Goal: Task Accomplishment & Management: Manage account settings

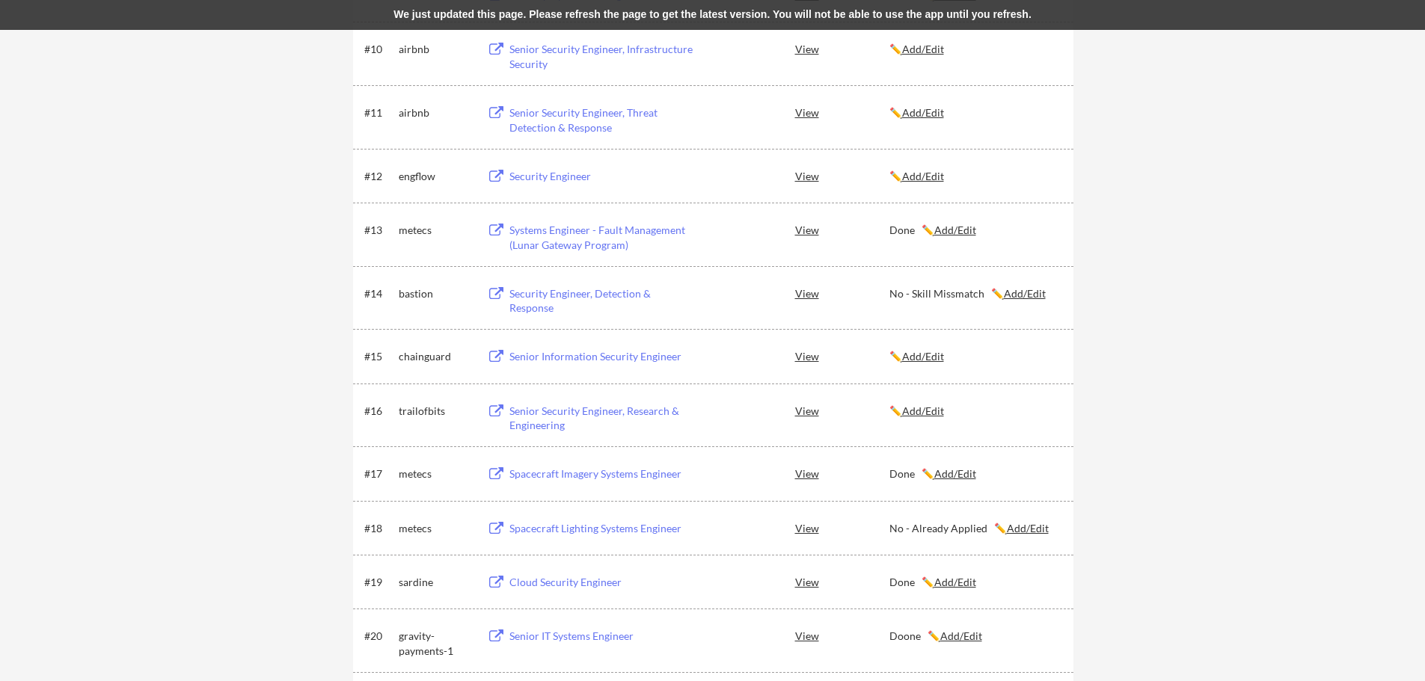
scroll to position [798, 0]
click at [495, 408] on button at bounding box center [496, 409] width 19 height 14
click at [928, 406] on u "Add/Edit" at bounding box center [923, 408] width 42 height 13
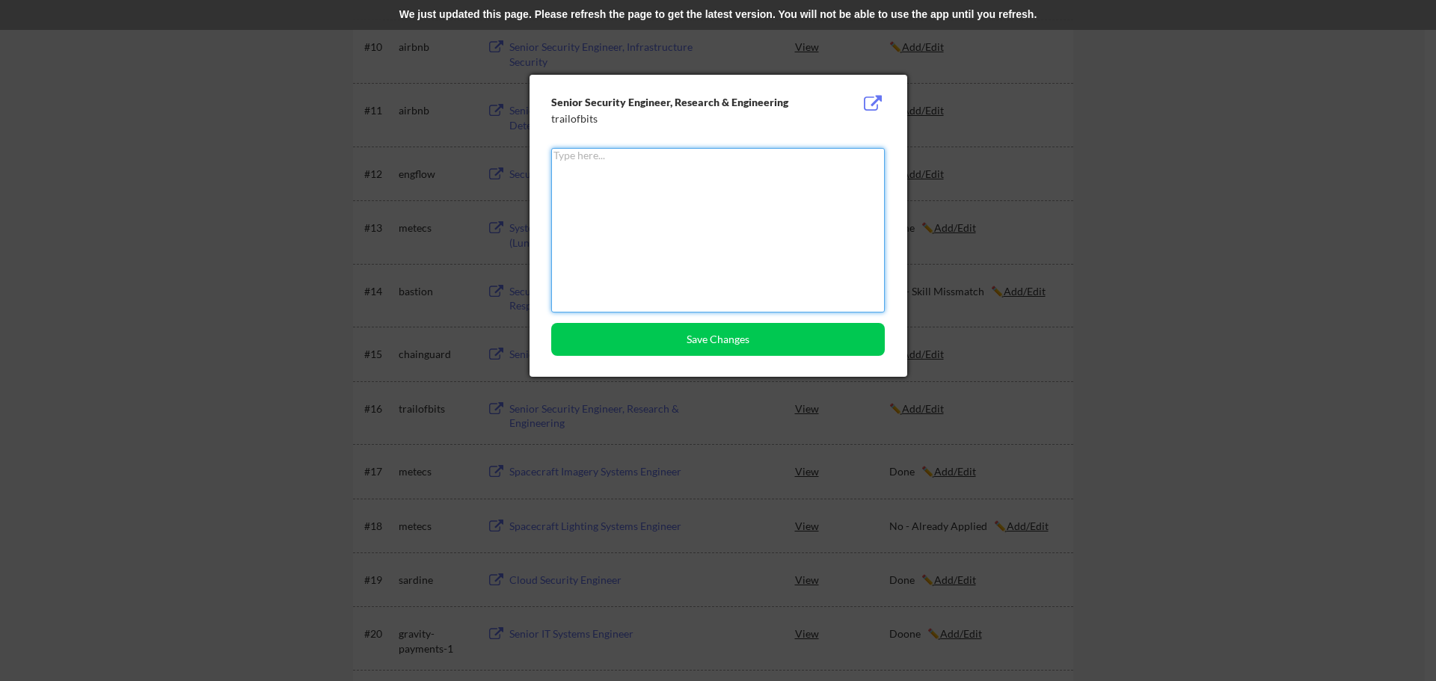
click at [643, 229] on textarea at bounding box center [718, 230] width 334 height 165
type textarea "Done"
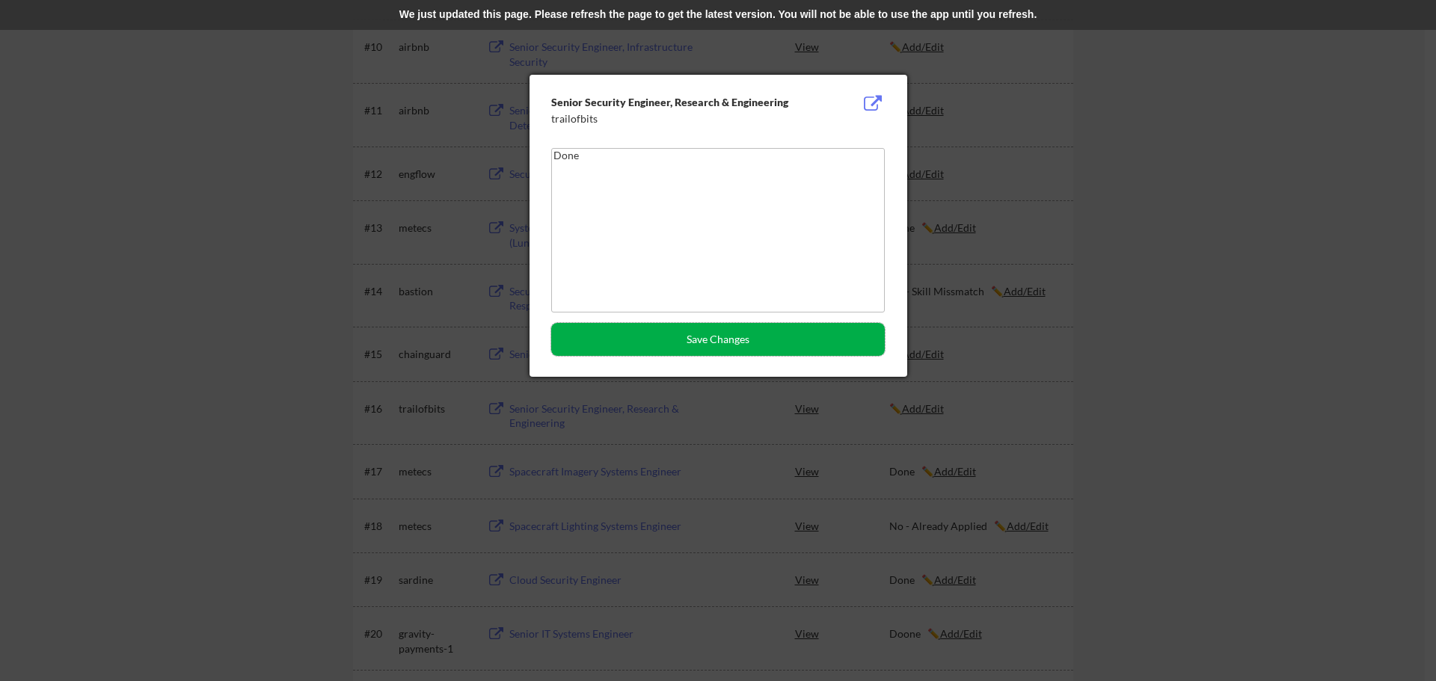
click at [692, 351] on button "Save Changes" at bounding box center [718, 339] width 334 height 33
click at [210, 150] on div at bounding box center [718, 340] width 1436 height 681
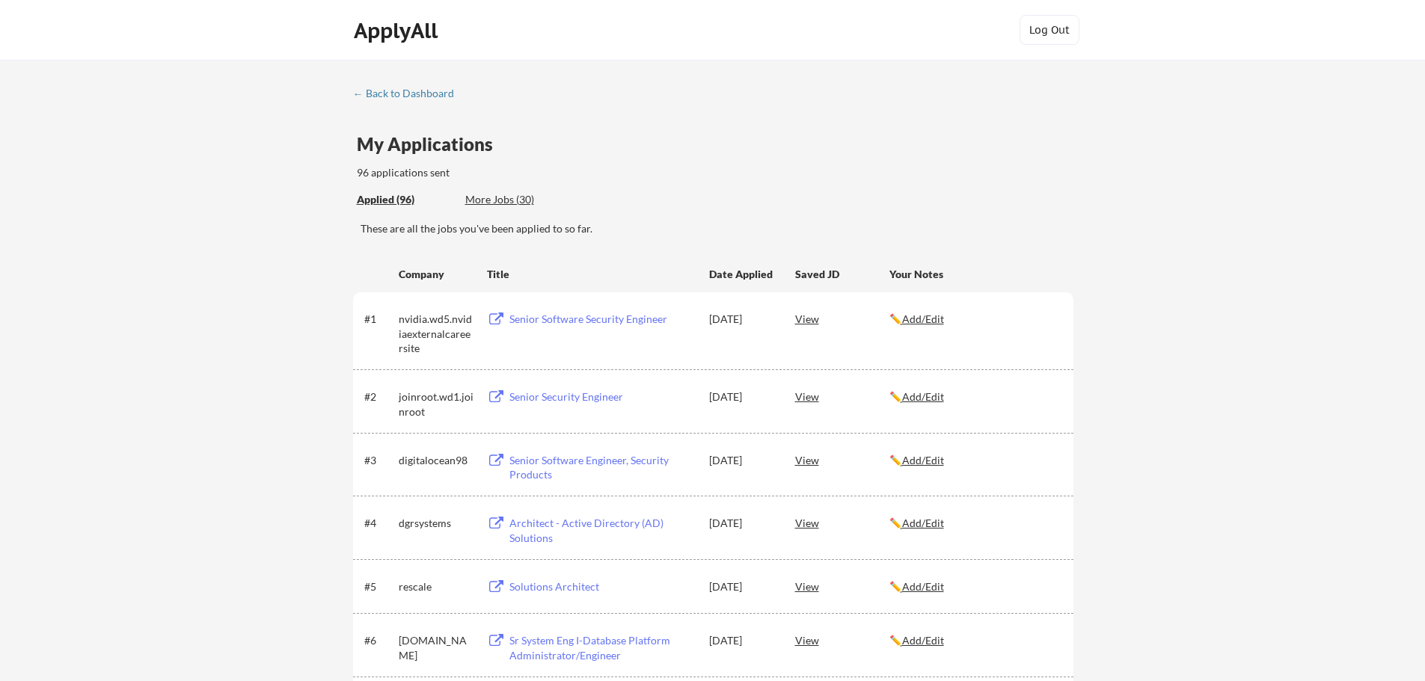
click at [506, 198] on div "More Jobs (30)" at bounding box center [520, 199] width 110 height 15
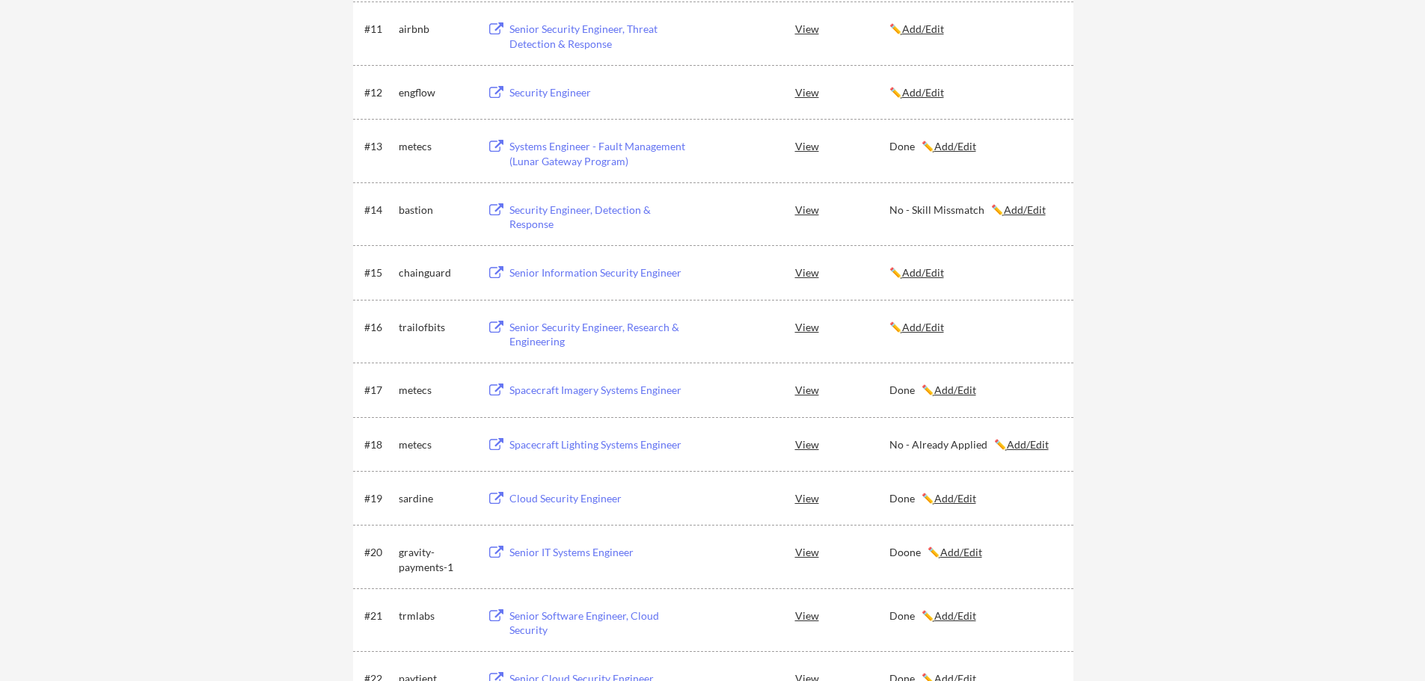
scroll to position [897, 0]
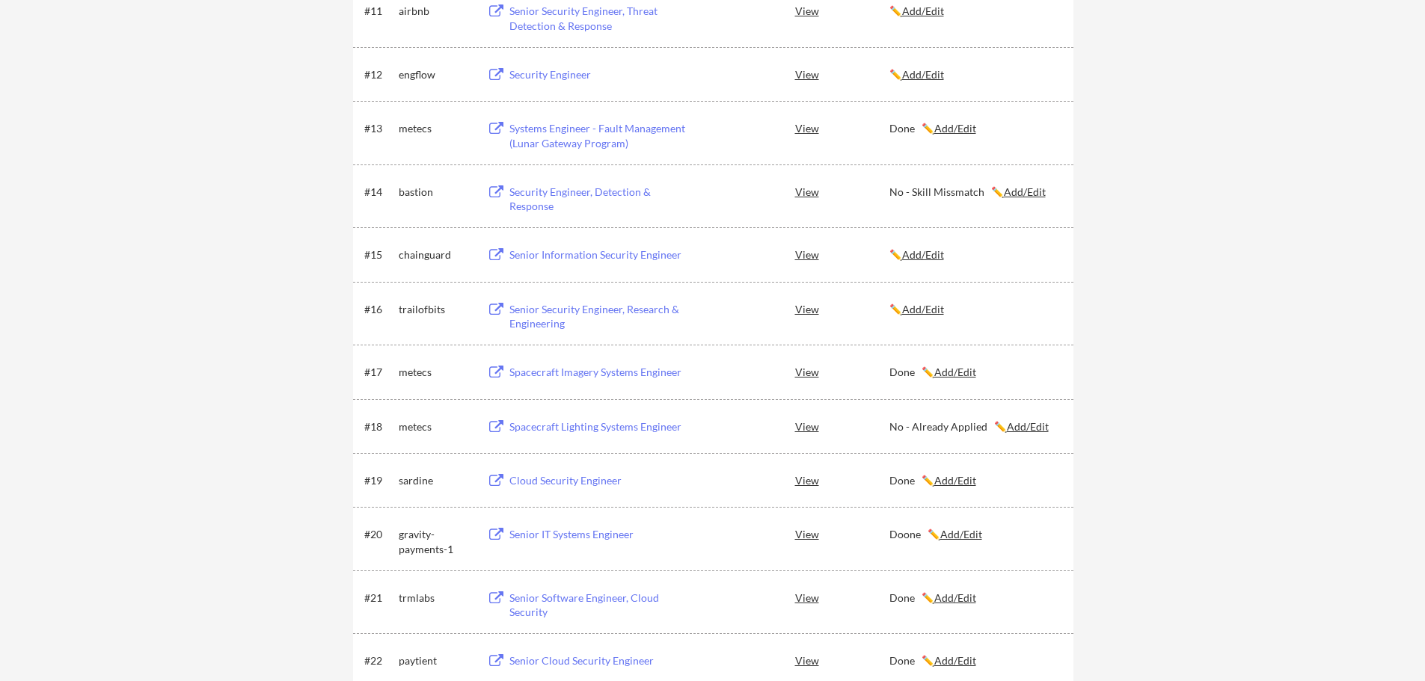
click at [934, 310] on u "Add/Edit" at bounding box center [923, 309] width 42 height 13
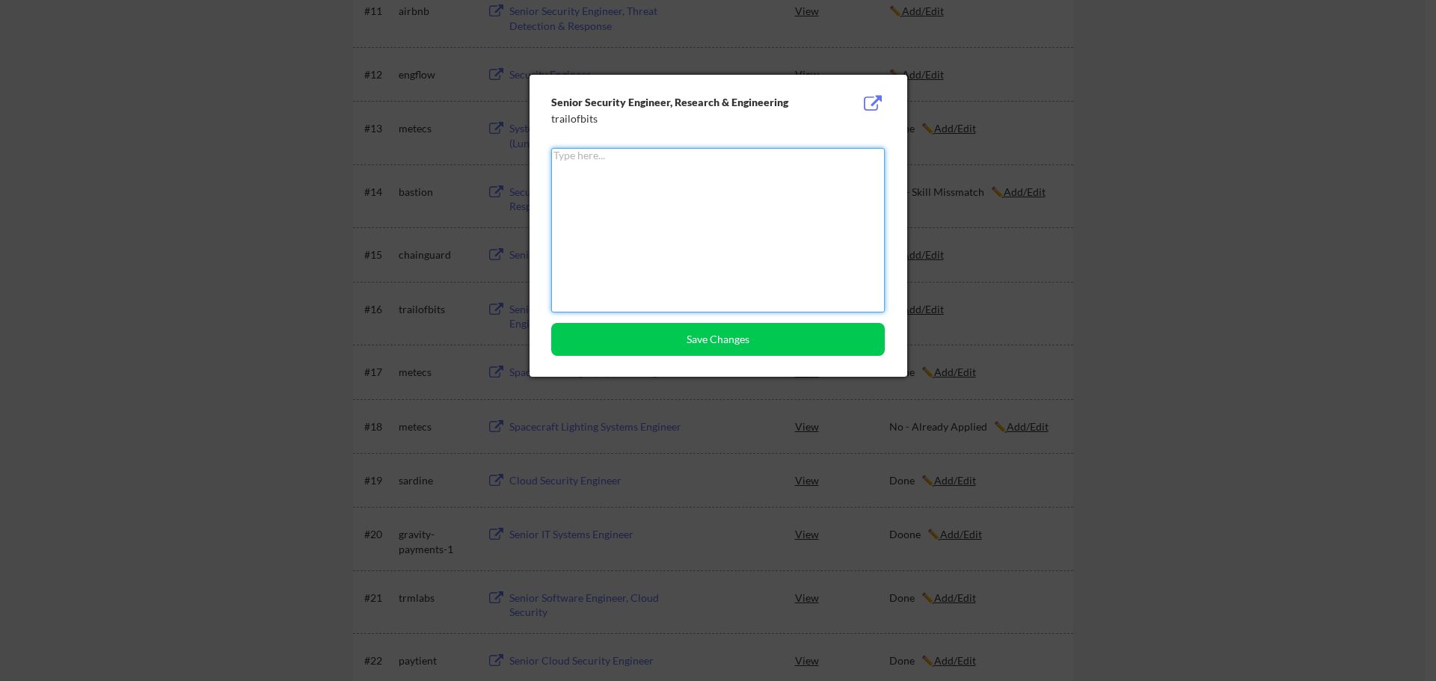
click at [583, 200] on textarea at bounding box center [718, 230] width 334 height 165
type textarea "Done"
click at [750, 345] on button "Save Changes" at bounding box center [718, 339] width 334 height 33
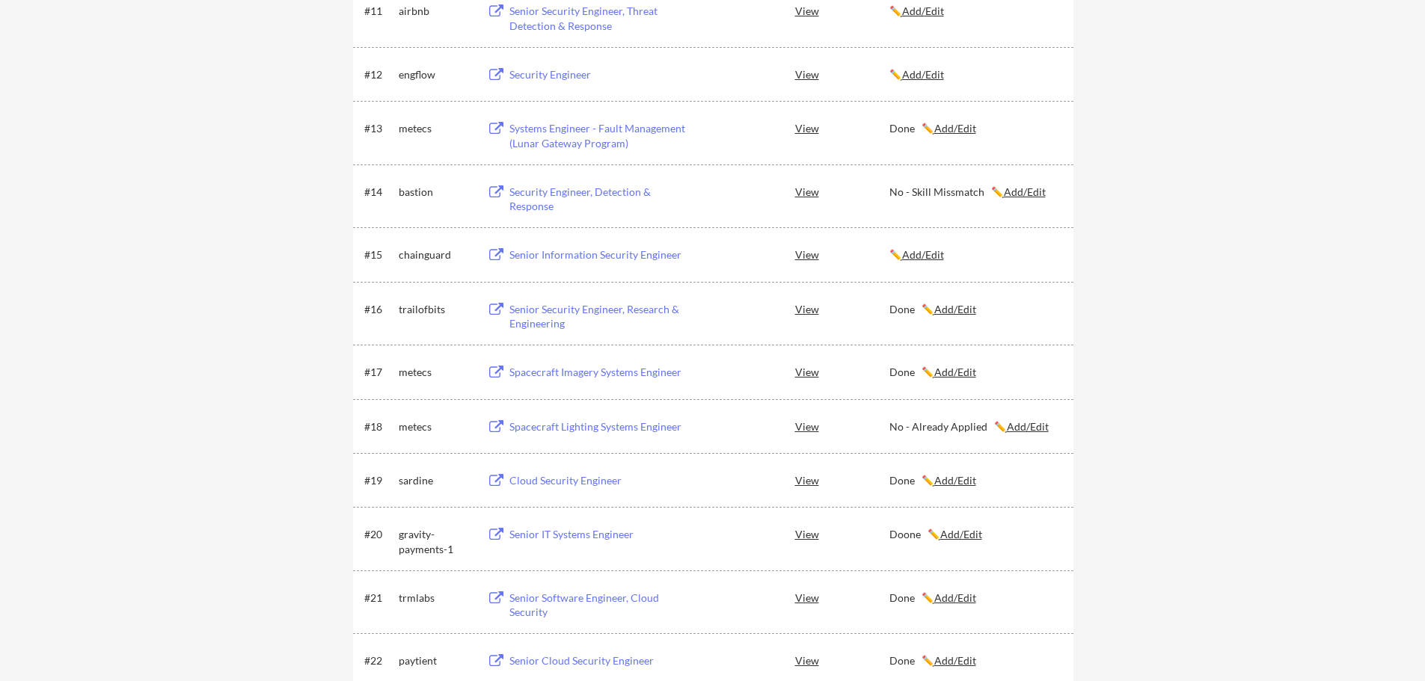
click at [497, 257] on button at bounding box center [496, 255] width 19 height 14
click at [504, 254] on button at bounding box center [496, 255] width 19 height 14
click at [494, 250] on button at bounding box center [496, 255] width 19 height 14
click at [935, 256] on u "Add/Edit" at bounding box center [923, 254] width 42 height 13
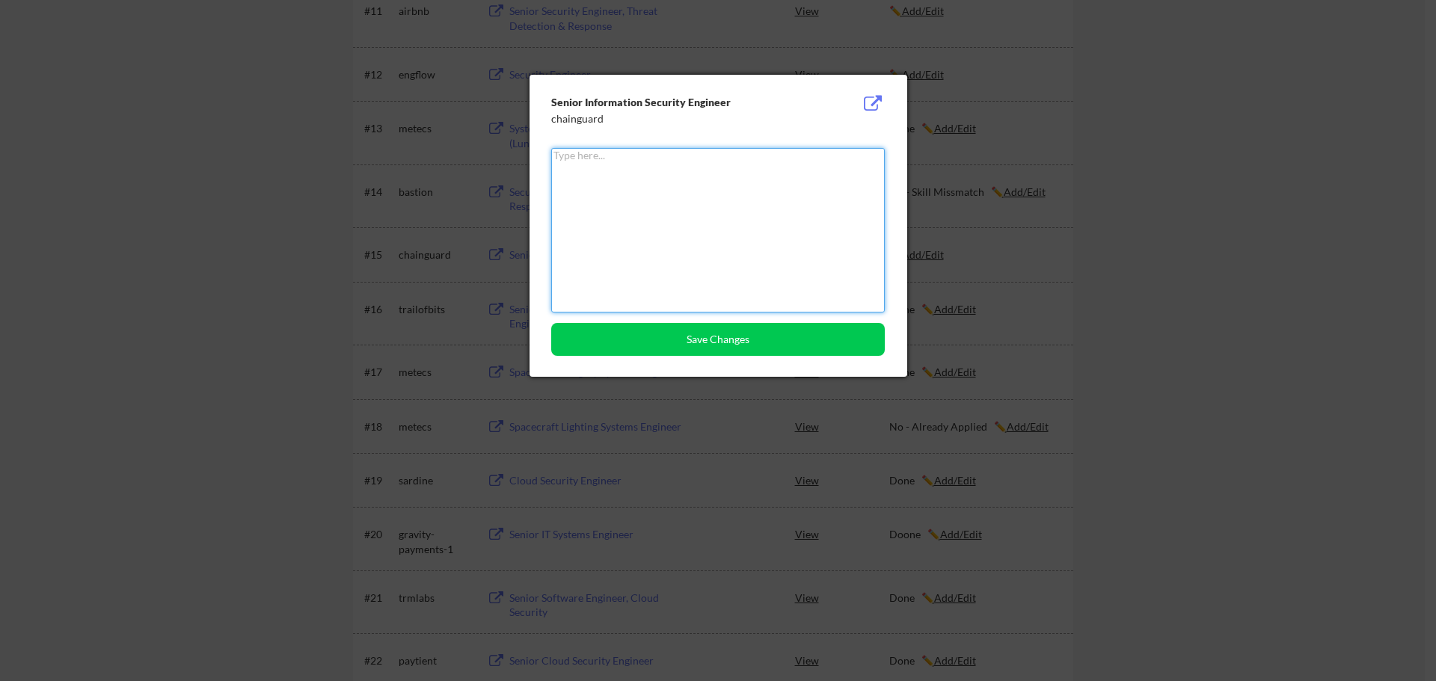
click at [693, 236] on textarea at bounding box center [718, 230] width 334 height 165
type textarea "Done"
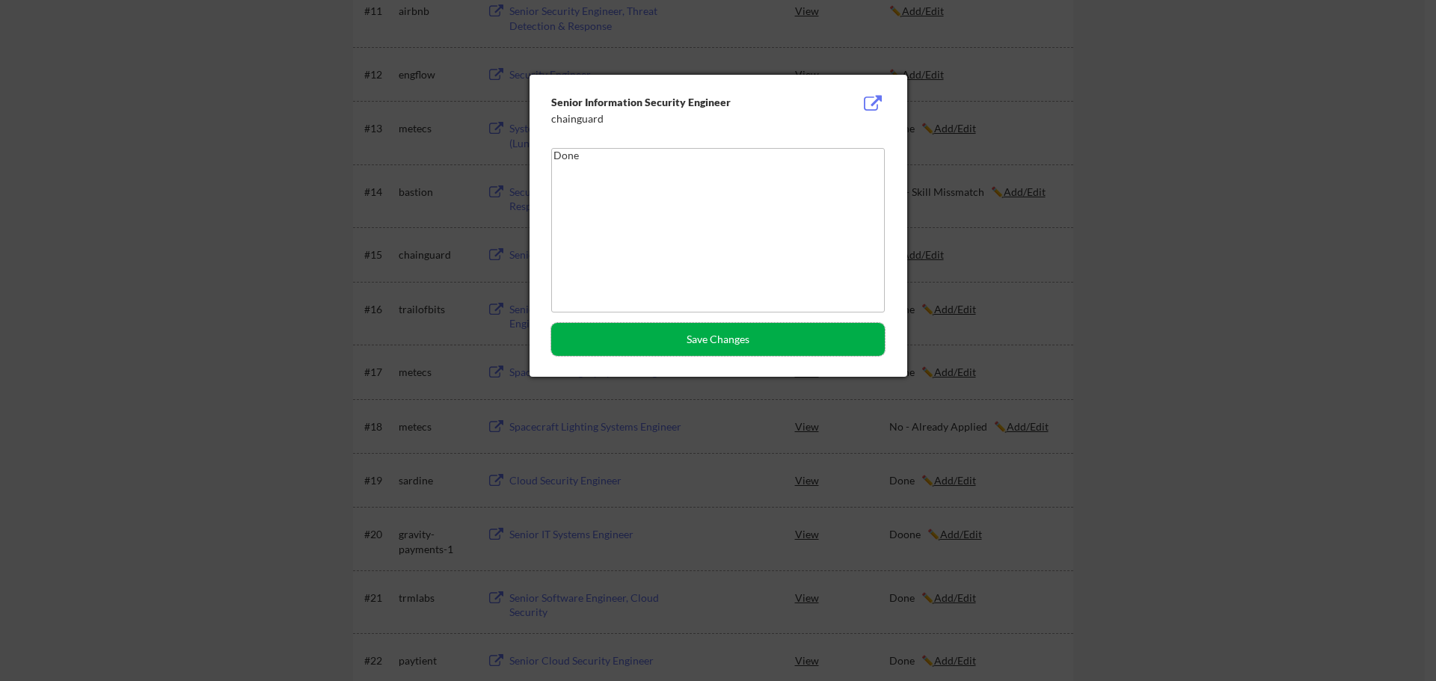
click at [645, 345] on button "Save Changes" at bounding box center [718, 339] width 334 height 33
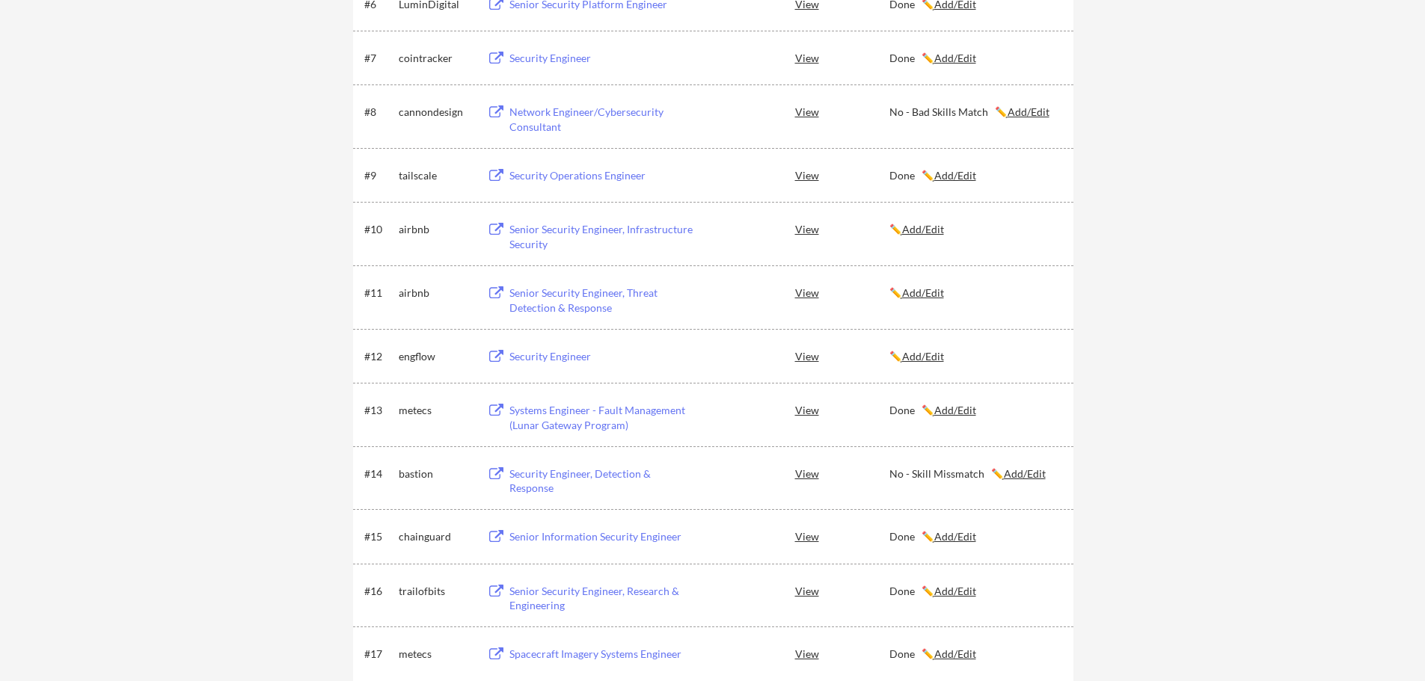
scroll to position [598, 0]
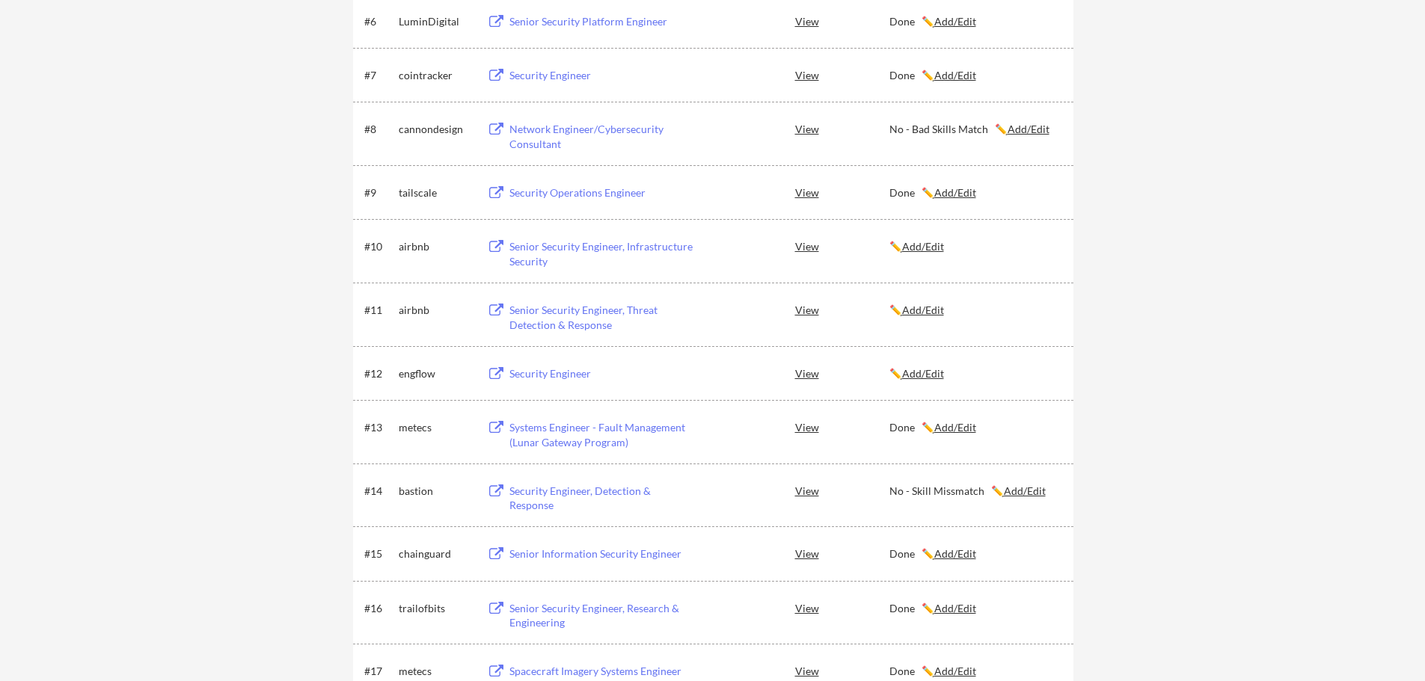
click at [926, 374] on u "Add/Edit" at bounding box center [923, 373] width 42 height 13
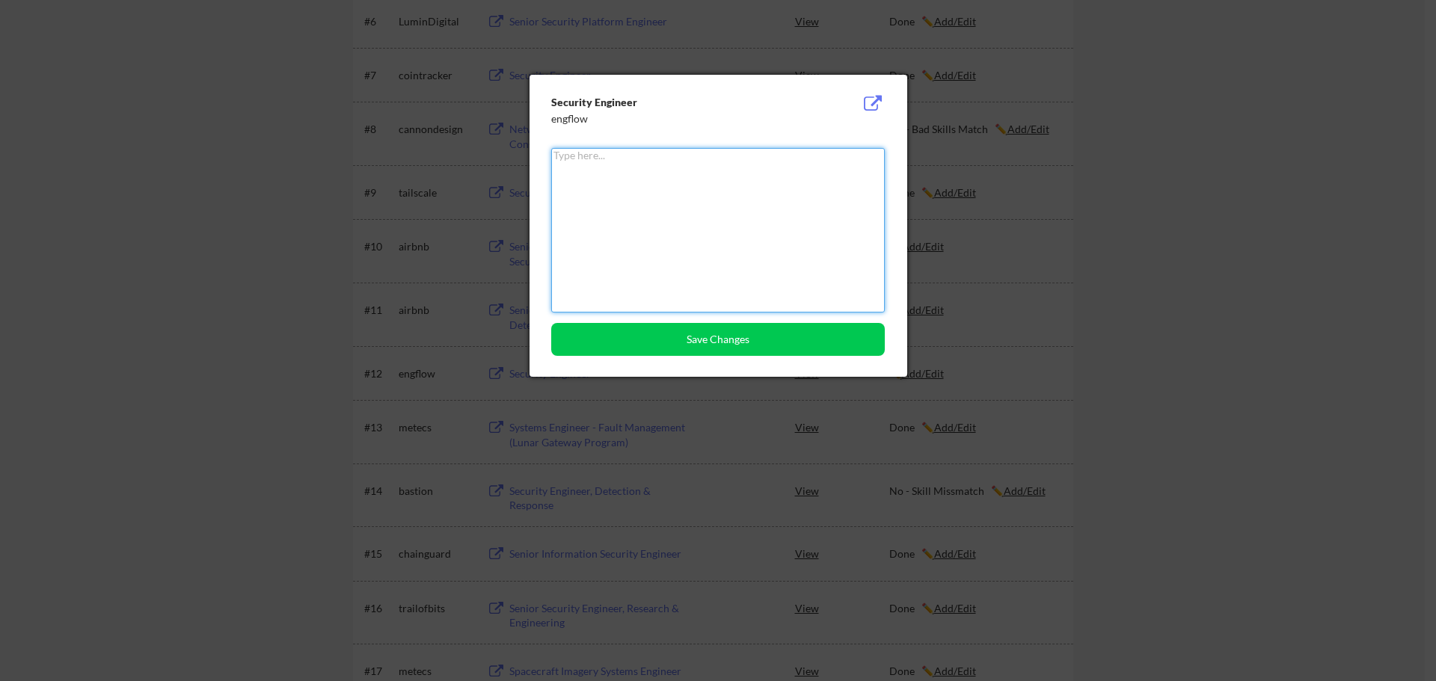
click at [677, 226] on textarea at bounding box center [718, 230] width 334 height 165
type textarea "No-Already Applied"
click at [729, 341] on button "Save Changes" at bounding box center [718, 339] width 334 height 33
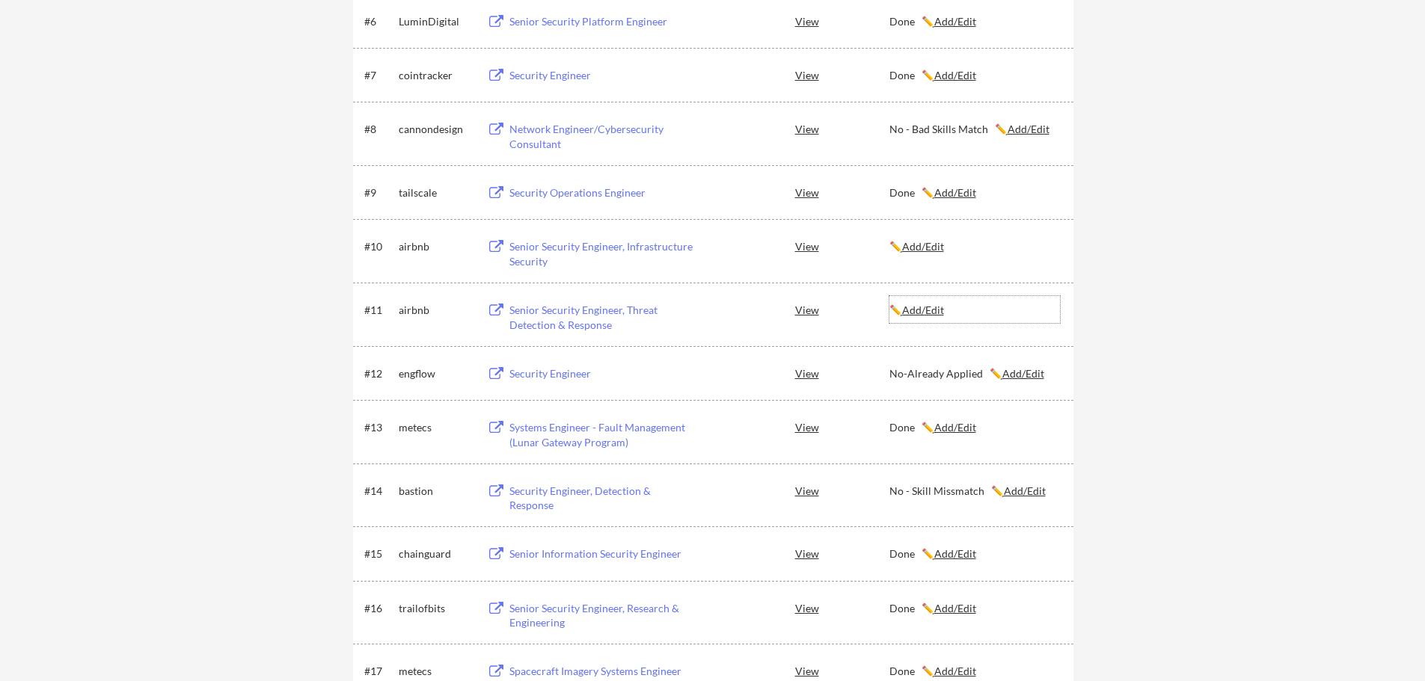
click at [930, 313] on u "Add/Edit" at bounding box center [923, 310] width 42 height 13
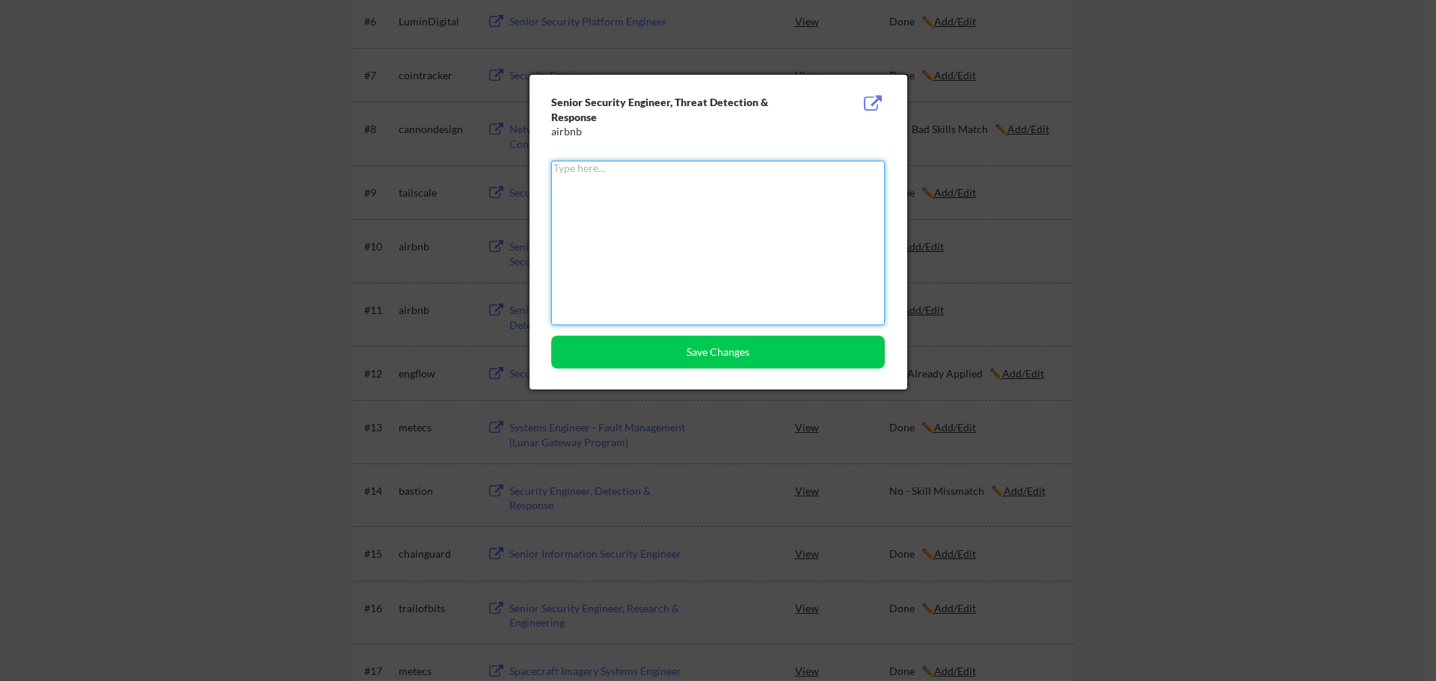
click at [647, 185] on textarea at bounding box center [718, 243] width 334 height 165
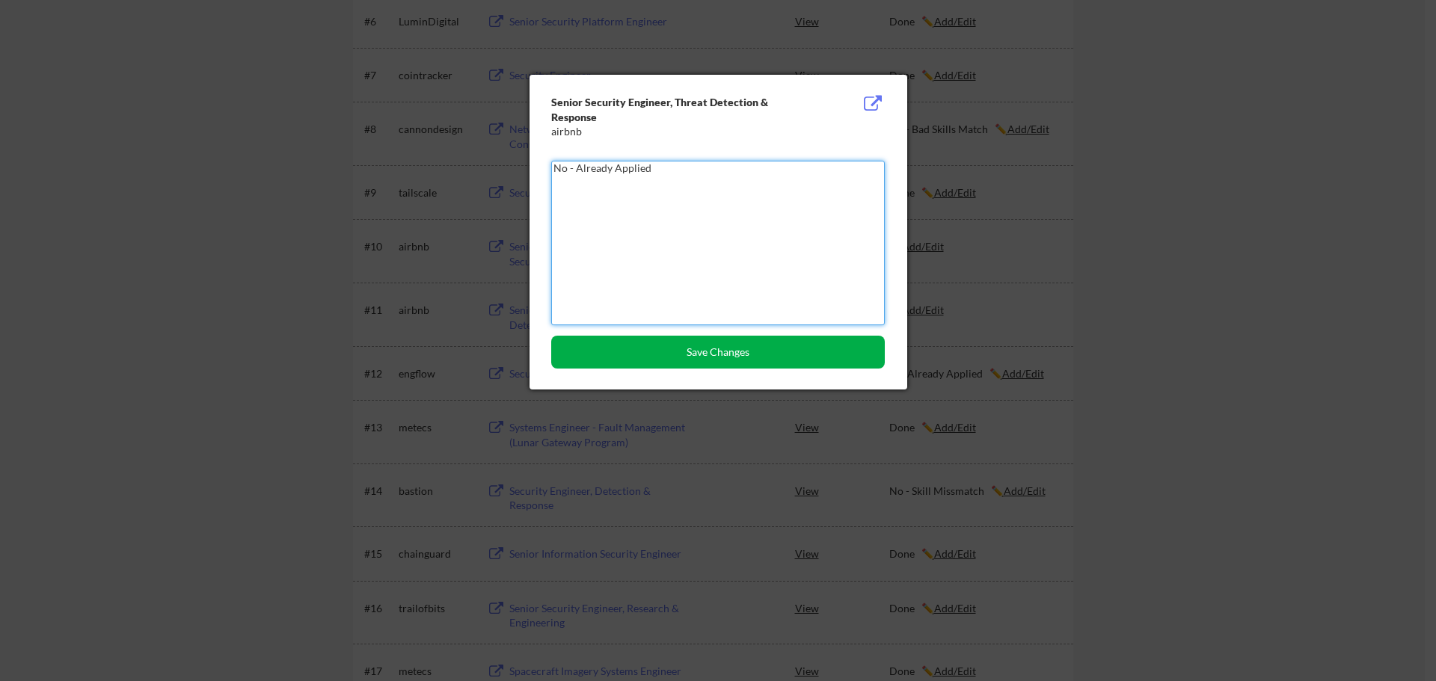
type textarea "No - Already Applied"
click at [725, 348] on button "Save Changes" at bounding box center [718, 352] width 334 height 33
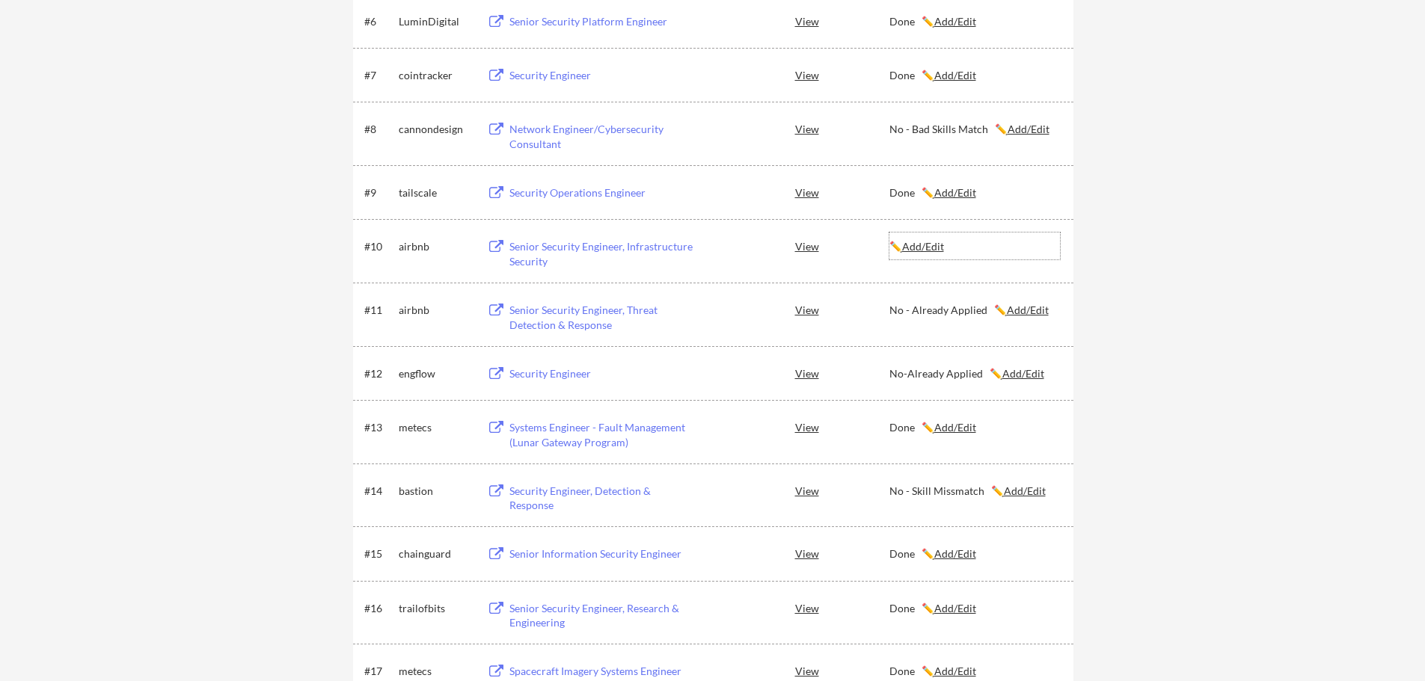
click at [930, 253] on div "✏️ Add/Edit" at bounding box center [974, 246] width 170 height 15
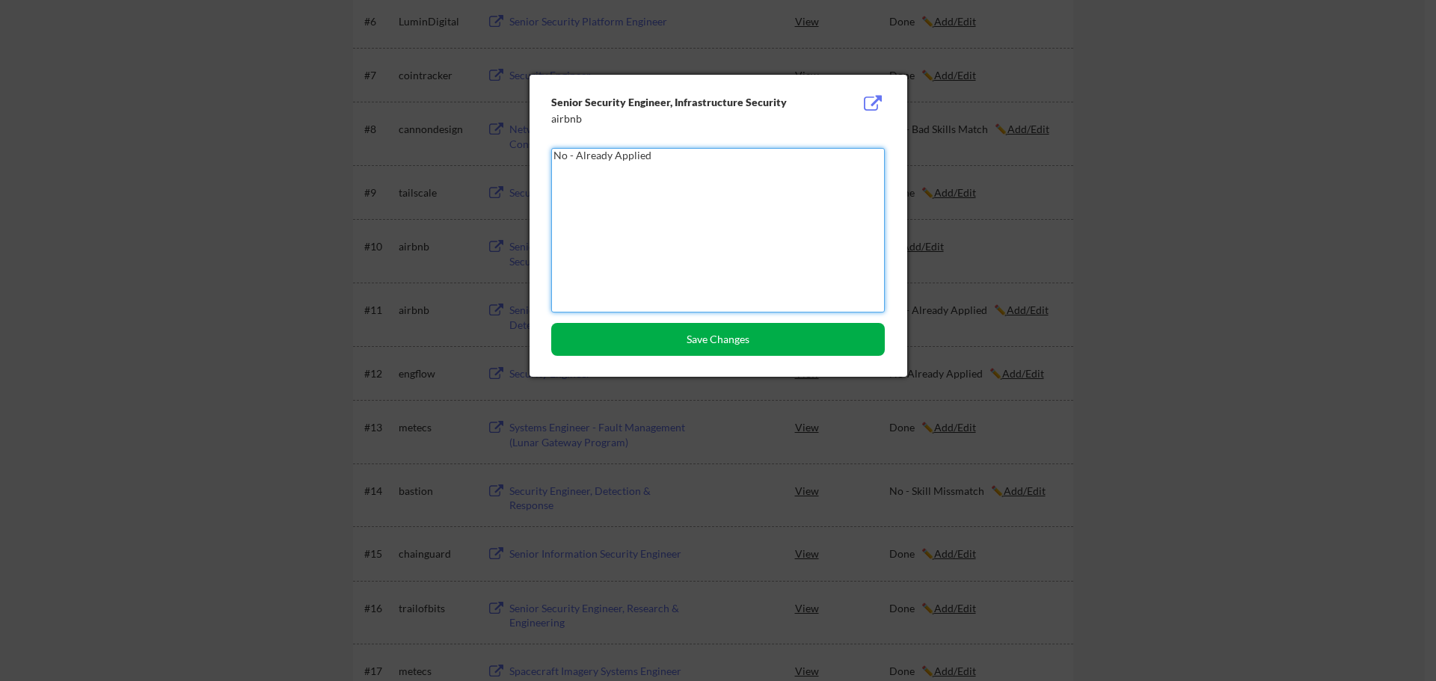
type textarea "No - Already Applied"
click at [741, 334] on button "Save Changes" at bounding box center [718, 339] width 334 height 33
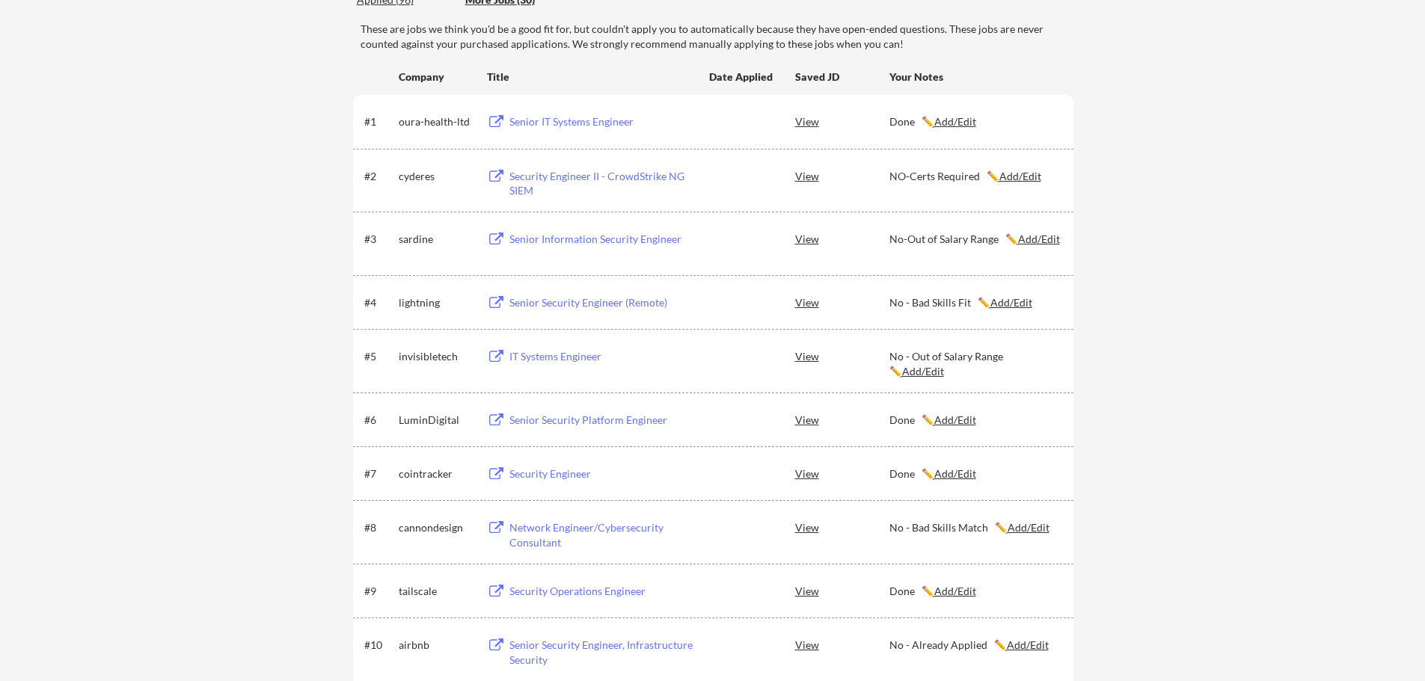
scroll to position [0, 0]
